Goal: Transaction & Acquisition: Purchase product/service

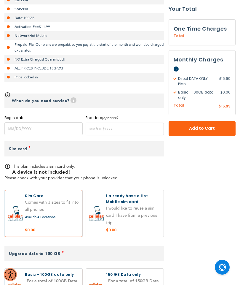
scroll to position [153, 0]
click at [13, 132] on input "name" at bounding box center [43, 128] width 78 height 13
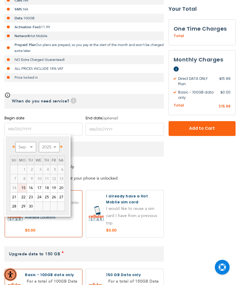
click at [25, 186] on link "15" at bounding box center [22, 187] width 9 height 9
type input "[DATE]"
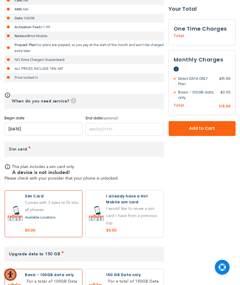
click at [201, 126] on span "Add to Cart" at bounding box center [202, 128] width 28 height 6
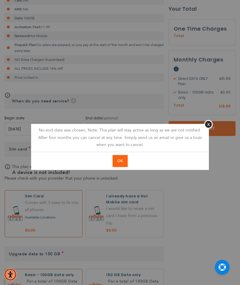
click at [210, 122] on button "Close" at bounding box center [208, 124] width 9 height 9
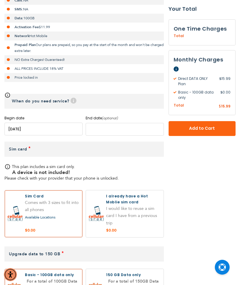
click at [131, 129] on input "name" at bounding box center [125, 129] width 78 height 13
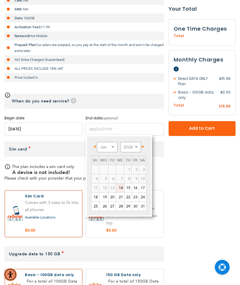
click at [97, 149] on link "Prev" at bounding box center [95, 146] width 7 height 7
click at [94, 144] on link "Prev" at bounding box center [95, 146] width 7 height 7
click at [95, 143] on link "Prev" at bounding box center [95, 146] width 7 height 7
click at [112, 144] on select "Jan Feb Mar Apr May Jun [DATE] Aug Sep Oct Nov Dec" at bounding box center [107, 147] width 21 height 10
click at [128, 185] on link "15" at bounding box center [127, 187] width 7 height 9
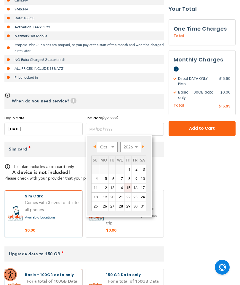
type input "[DATE]"
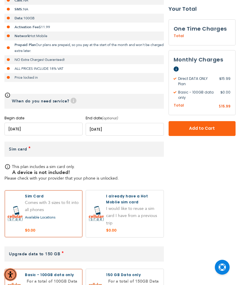
click at [133, 130] on input "name" at bounding box center [125, 129] width 78 height 13
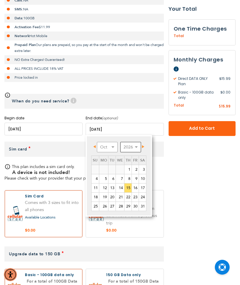
click at [136, 144] on select "2026 2027 2028 2029 2030 2031 2032 2033 2034 2035 2036" at bounding box center [130, 147] width 21 height 10
click at [134, 146] on select "2026 2027 2028 2029 2030 2031 2032 2033 2034 2035 2036 2037 2038 2039 2040 2041…" at bounding box center [130, 147] width 21 height 10
click at [114, 144] on select "Jan Feb Mar Apr May Jun [DATE] Aug Sep Oct Nov Dec" at bounding box center [107, 147] width 21 height 10
click at [94, 143] on link "Prev" at bounding box center [95, 146] width 7 height 7
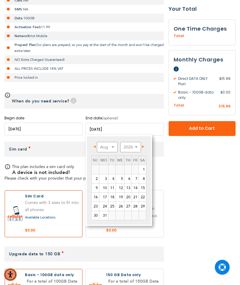
click at [93, 145] on span "Prev" at bounding box center [94, 146] width 2 height 3
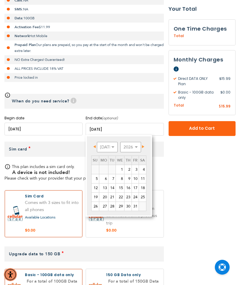
click at [93, 147] on span "Prev" at bounding box center [94, 146] width 2 height 3
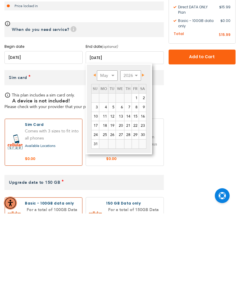
click at [218, 155] on form "Direct DATA ONLY Plan $15.99 /month Calls: NA SMS: NA Data: 100GB Activation Fe…" at bounding box center [119, 180] width 231 height 420
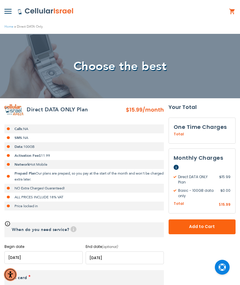
scroll to position [0, 0]
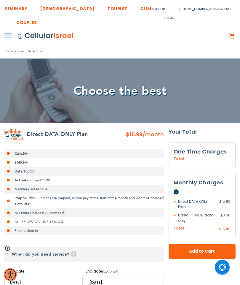
click at [8, 34] on img at bounding box center [7, 35] width 7 height 5
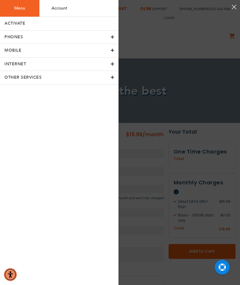
click at [13, 64] on span "INTERNET" at bounding box center [15, 64] width 22 height 6
